Goal: Information Seeking & Learning: Learn about a topic

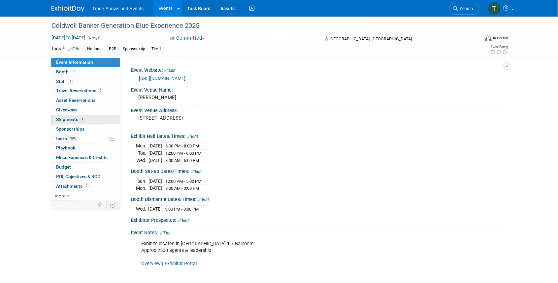
click at [64, 120] on span "Shipments 1" at bounding box center [70, 119] width 29 height 5
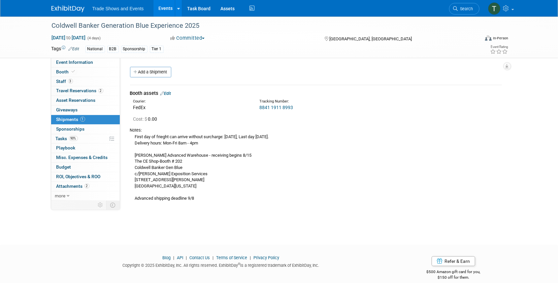
click at [277, 106] on link "8841 1911 8993" at bounding box center [277, 107] width 34 height 5
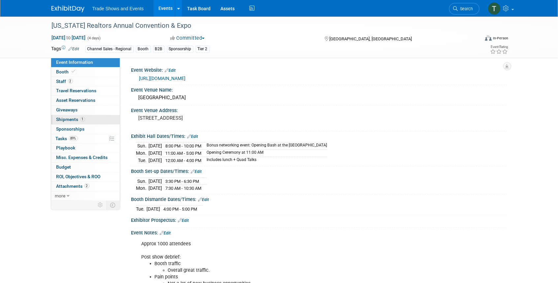
click at [70, 118] on span "Shipments 1" at bounding box center [70, 119] width 29 height 5
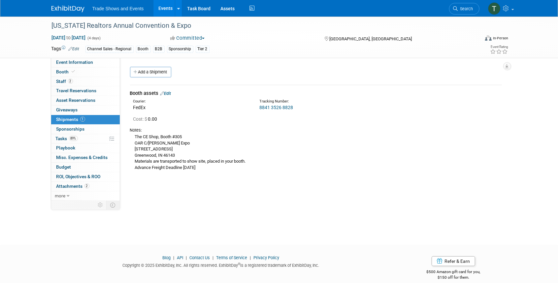
click at [279, 105] on link "8841 3526 8828" at bounding box center [277, 107] width 34 height 5
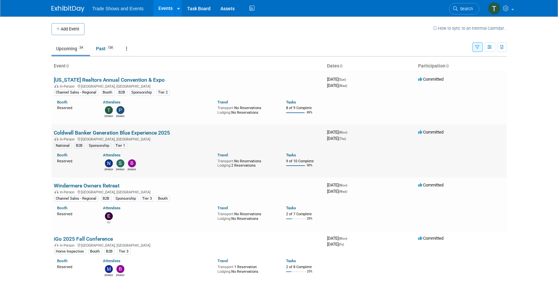
click at [108, 133] on link "Coldwell Banker Generation Blue Experience 2025" at bounding box center [112, 132] width 116 height 6
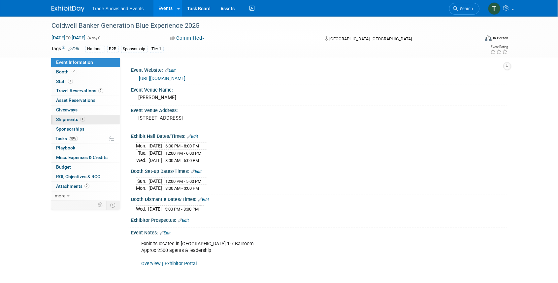
click at [98, 121] on link "1 Shipments 1" at bounding box center [85, 119] width 69 height 9
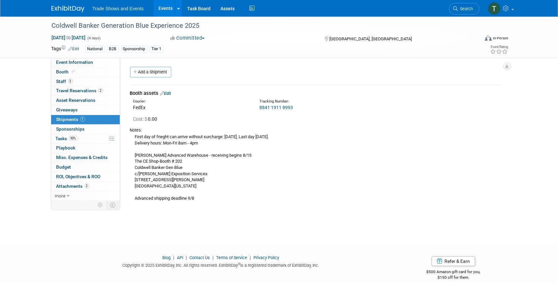
click at [166, 10] on link "Events" at bounding box center [166, 8] width 24 height 17
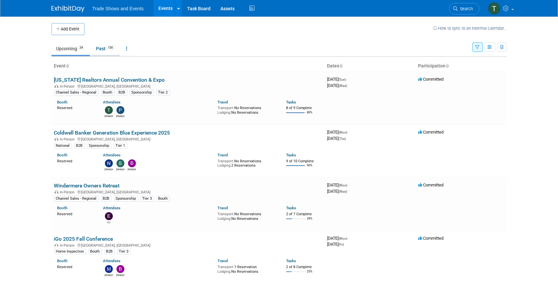
click at [102, 50] on link "Past 130" at bounding box center [105, 48] width 29 height 13
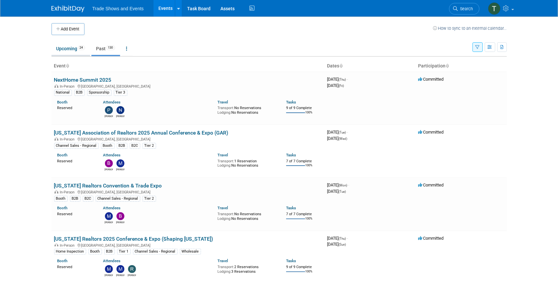
click at [64, 50] on link "Upcoming 24" at bounding box center [71, 48] width 39 height 13
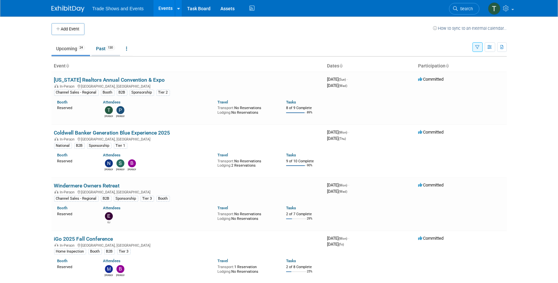
click at [99, 54] on link "Past 130" at bounding box center [105, 48] width 29 height 13
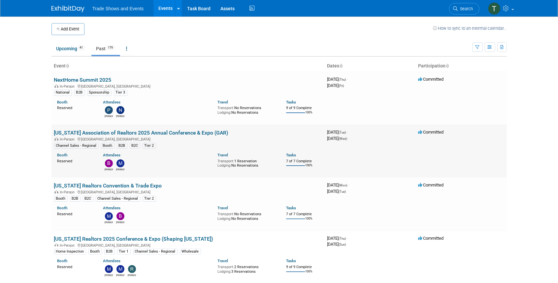
click at [154, 132] on link "[US_STATE] Association of Realtors 2025 Annual Conference & Expo (GAR)" at bounding box center [141, 132] width 175 height 6
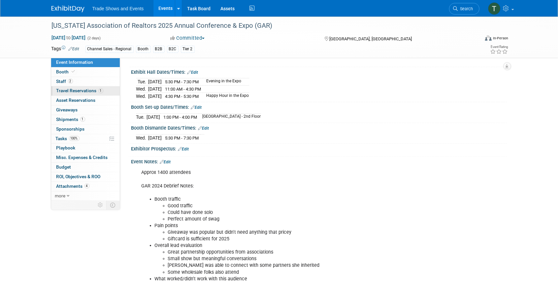
scroll to position [63, 0]
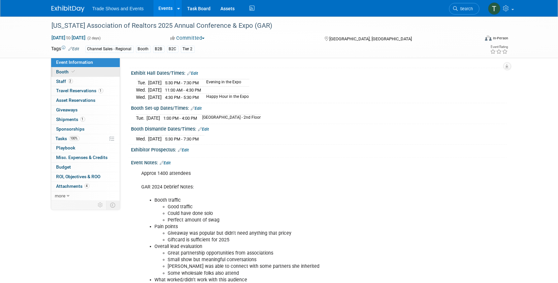
click at [81, 71] on link "Booth" at bounding box center [85, 71] width 69 height 9
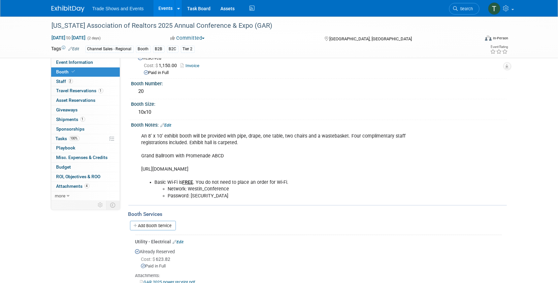
scroll to position [0, 0]
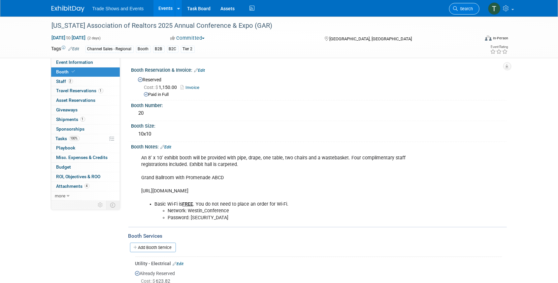
click at [466, 4] on link "Search" at bounding box center [464, 9] width 30 height 12
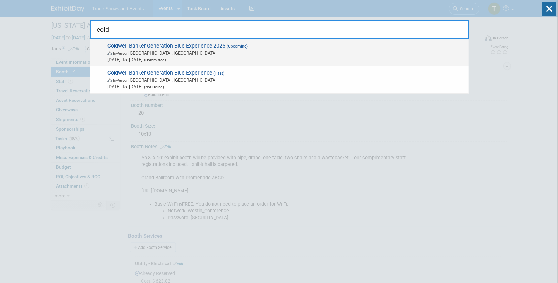
type input "cold"
click at [134, 47] on span "Cold well Banker Generation Blue Experience 2025 (Upcoming) In-Person [GEOGRAPH…" at bounding box center [285, 53] width 360 height 20
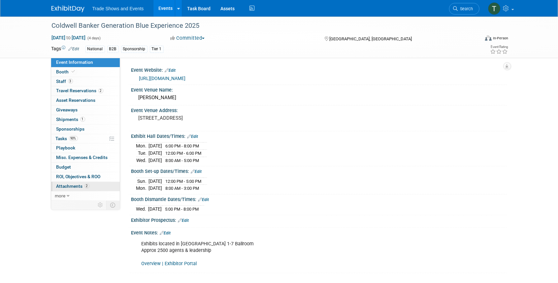
click at [73, 183] on span "Attachments 2" at bounding box center [72, 185] width 33 height 5
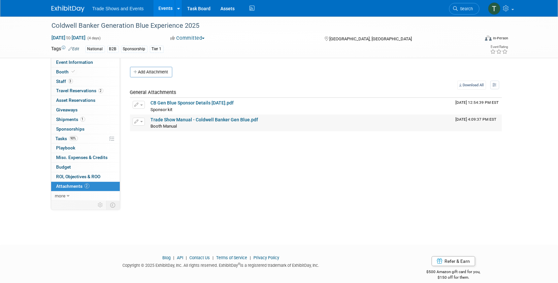
click at [193, 119] on link "Trade Show Manual - Coldwell Banker Gen Blue.pdf" at bounding box center [205, 119] width 108 height 5
drag, startPoint x: 64, startPoint y: 120, endPoint x: 68, endPoint y: 119, distance: 4.3
click at [64, 120] on span "Shipments 1" at bounding box center [70, 119] width 29 height 5
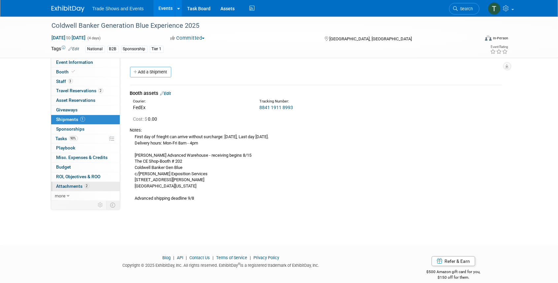
drag, startPoint x: 71, startPoint y: 185, endPoint x: 85, endPoint y: 184, distance: 13.9
click at [71, 185] on span "Attachments 2" at bounding box center [72, 185] width 33 height 5
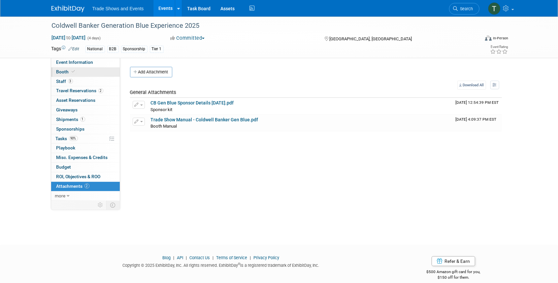
click at [64, 69] on span "Booth" at bounding box center [66, 71] width 20 height 5
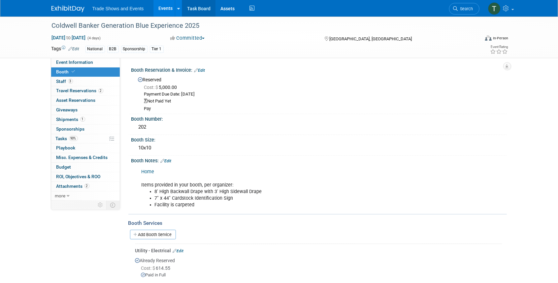
click at [199, 9] on link "Task Board" at bounding box center [198, 8] width 33 height 17
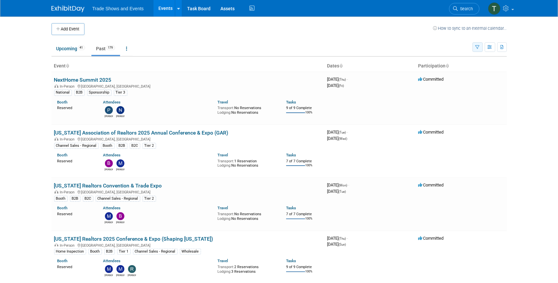
click at [477, 46] on icon "button" at bounding box center [478, 47] width 4 height 4
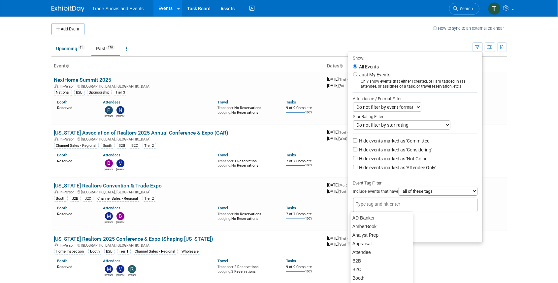
click at [369, 199] on div at bounding box center [415, 204] width 125 height 15
click at [367, 243] on div "National" at bounding box center [381, 240] width 63 height 9
type input "National"
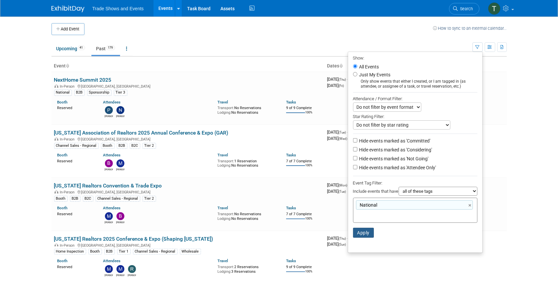
click at [361, 233] on button "Apply" at bounding box center [363, 233] width 21 height 10
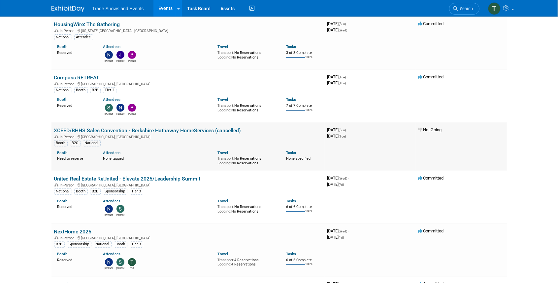
scroll to position [154, 0]
